Goal: Information Seeking & Learning: Understand process/instructions

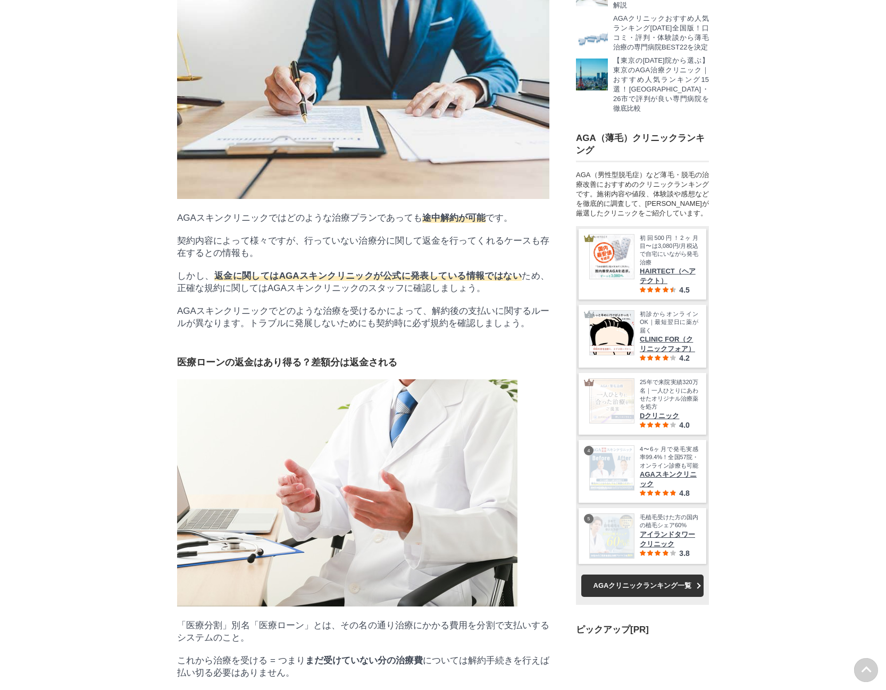
scroll to position [37834, 52672]
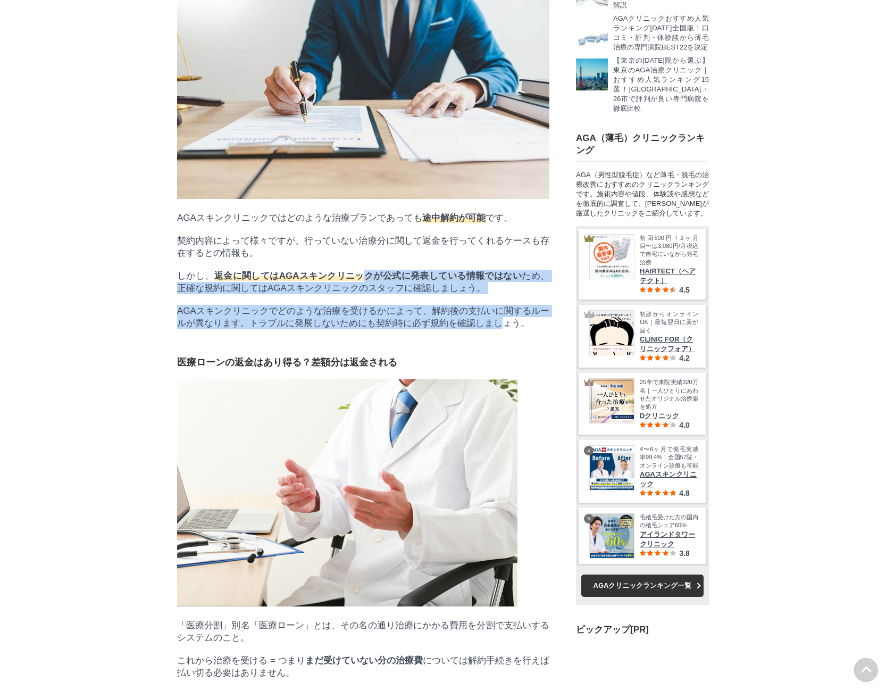
drag, startPoint x: 356, startPoint y: 320, endPoint x: 504, endPoint y: 380, distance: 159.7
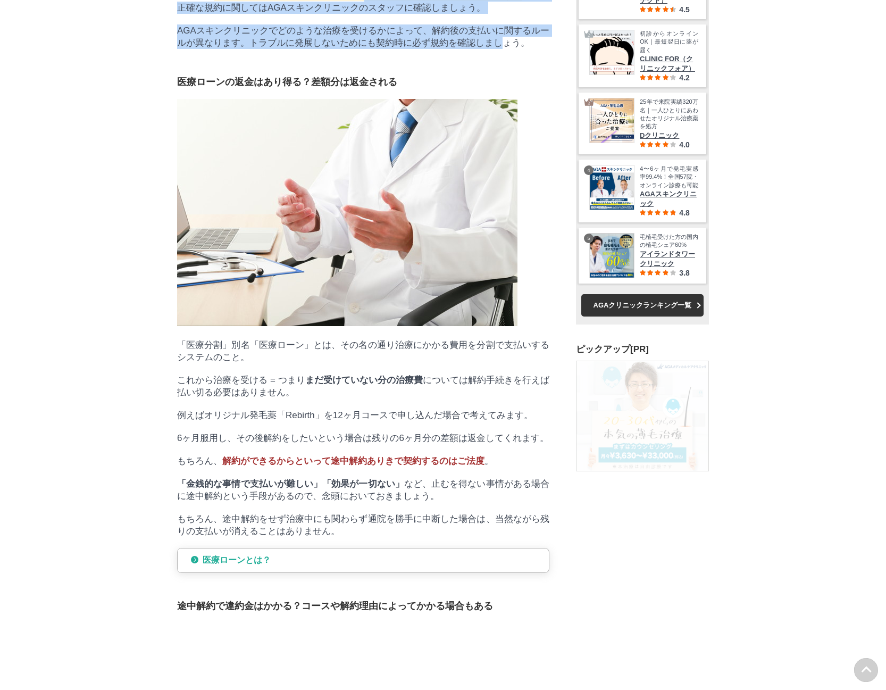
scroll to position [37958, 52672]
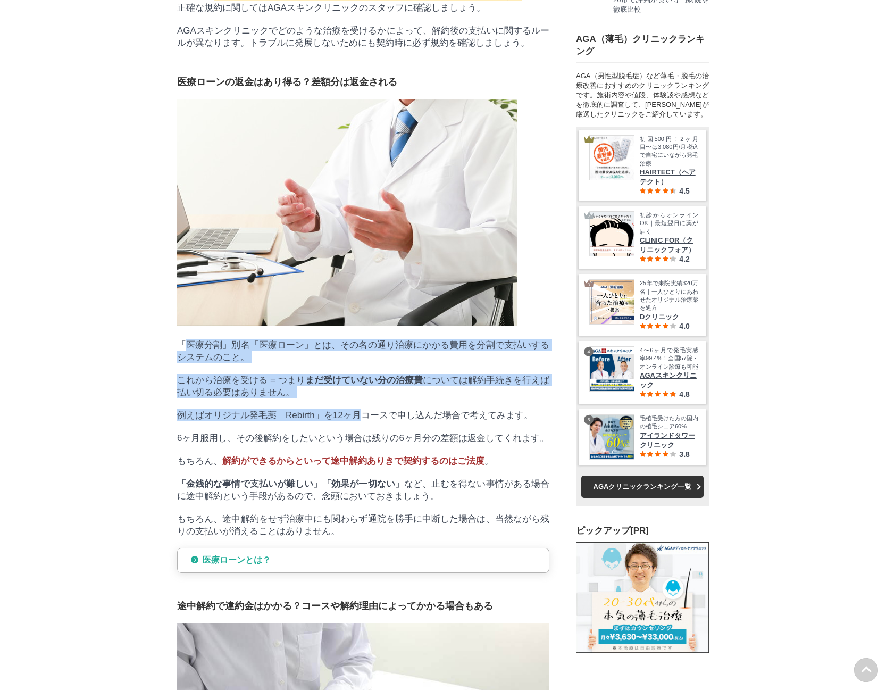
drag, startPoint x: 189, startPoint y: 400, endPoint x: 365, endPoint y: 476, distance: 191.8
click at [328, 398] on p "これから治療を受ける = つまり まだ受けていない分の治療費 については解約手続きを行えば払い切る必要はありません。" at bounding box center [363, 386] width 372 height 24
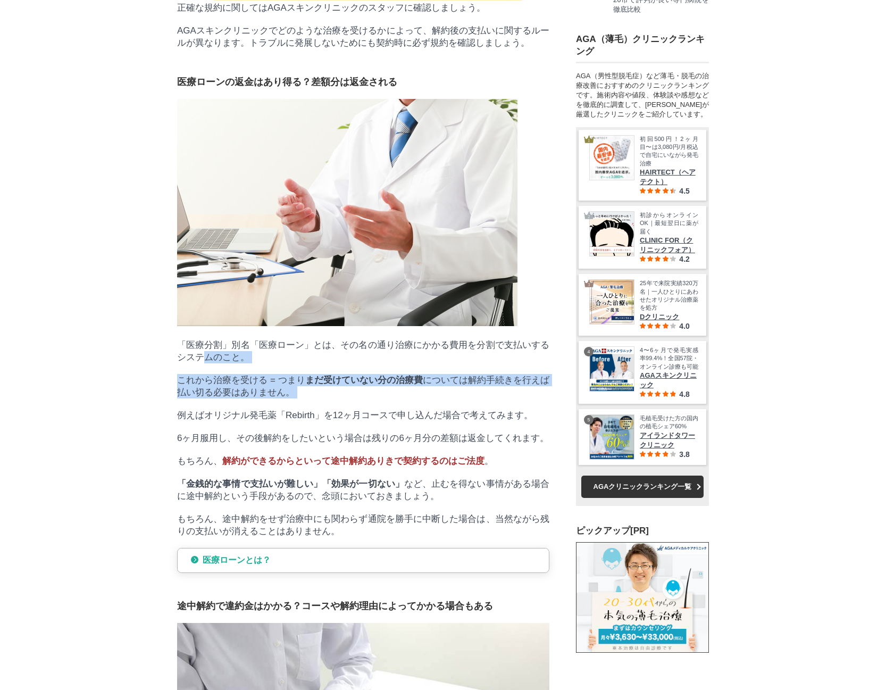
drag, startPoint x: 317, startPoint y: 459, endPoint x: 201, endPoint y: 406, distance: 127.1
click at [351, 502] on p "「金銭的な事情で支払いが難しい」「効果が一切ない」 など、止むを得ない事情がある場合に途中解約という手段があるので、念頭においておきましょう。" at bounding box center [363, 490] width 372 height 24
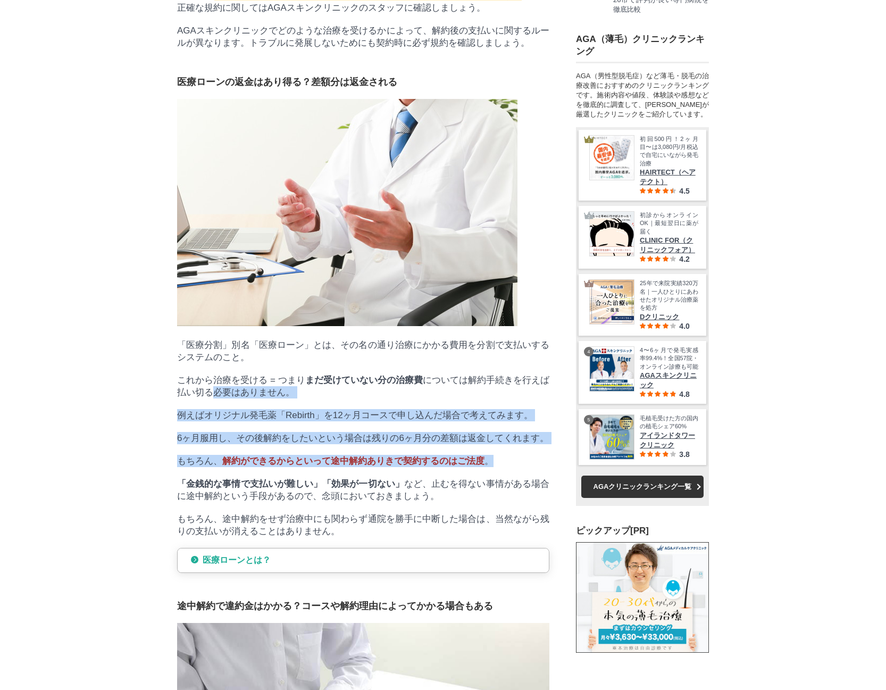
drag, startPoint x: 380, startPoint y: 529, endPoint x: 210, endPoint y: 442, distance: 190.6
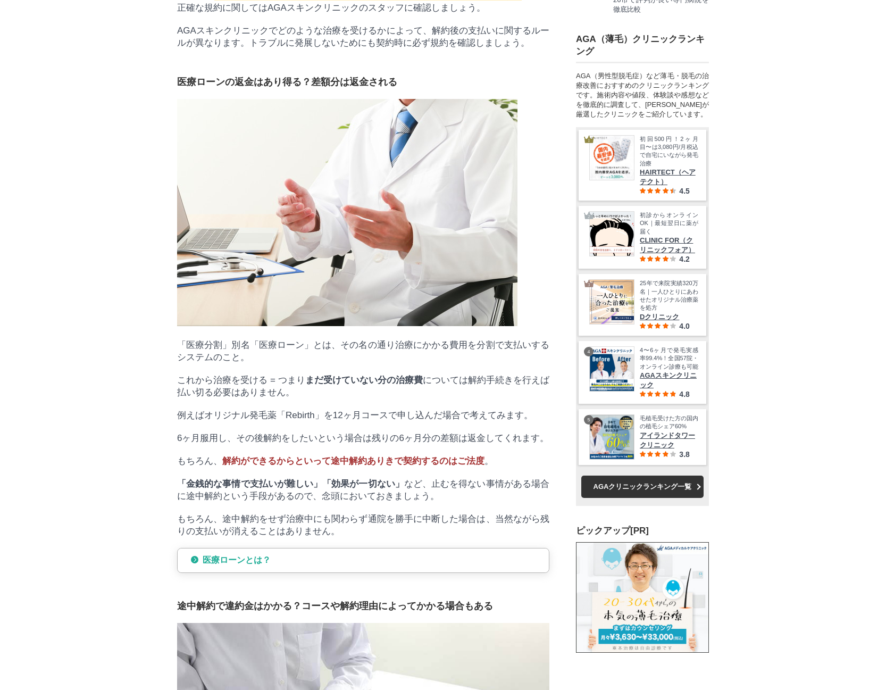
drag, startPoint x: 358, startPoint y: 601, endPoint x: 331, endPoint y: 579, distance: 33.7
click at [337, 537] on p "もちろん、途中解約をせず治療中にも関わらず通院を勝手に中断した場合は、当然ながら残りの支払いが消えることはありません。" at bounding box center [363, 525] width 372 height 24
